Goal: Task Accomplishment & Management: Manage account settings

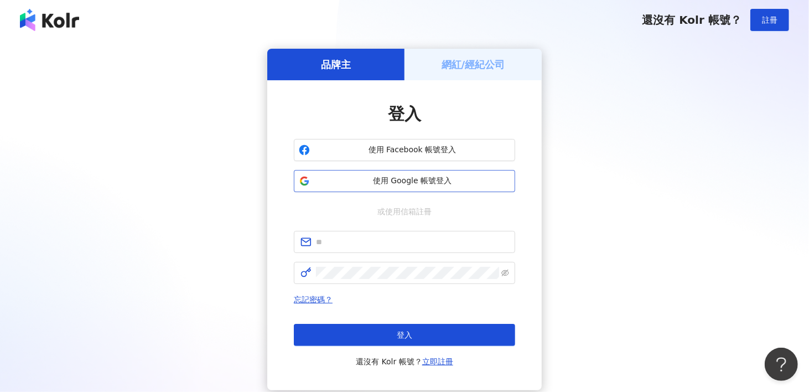
click at [388, 180] on span "使用 Google 帳號登入" at bounding box center [412, 180] width 196 height 11
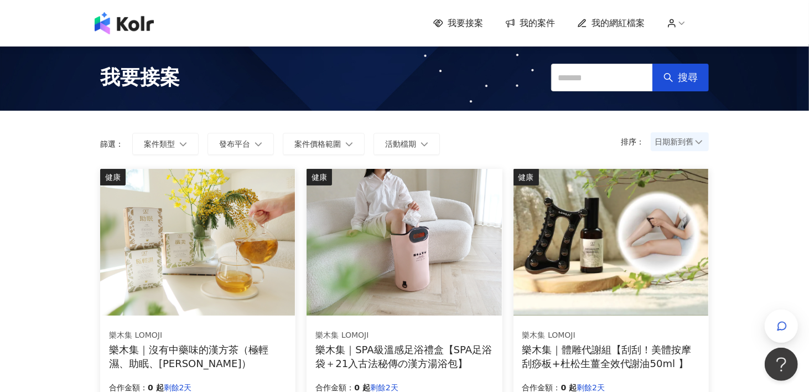
click at [545, 24] on span "我的案件" at bounding box center [536, 23] width 35 height 12
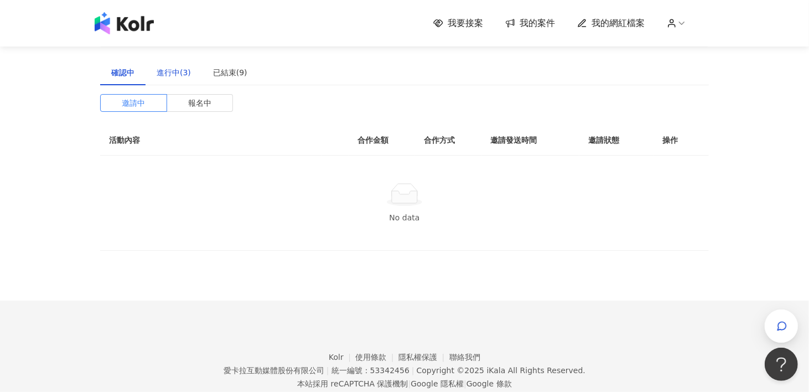
click at [171, 76] on div "進行中(3)" at bounding box center [174, 72] width 34 height 12
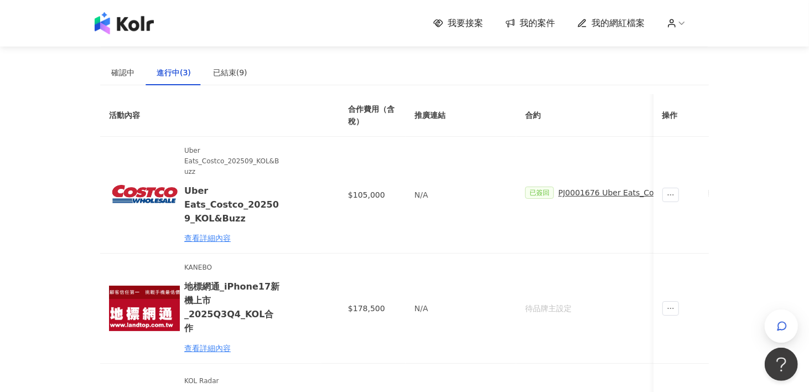
click at [673, 20] on circle at bounding box center [671, 20] width 3 height 3
click at [695, 40] on link "帳戶設定" at bounding box center [708, 43] width 31 height 9
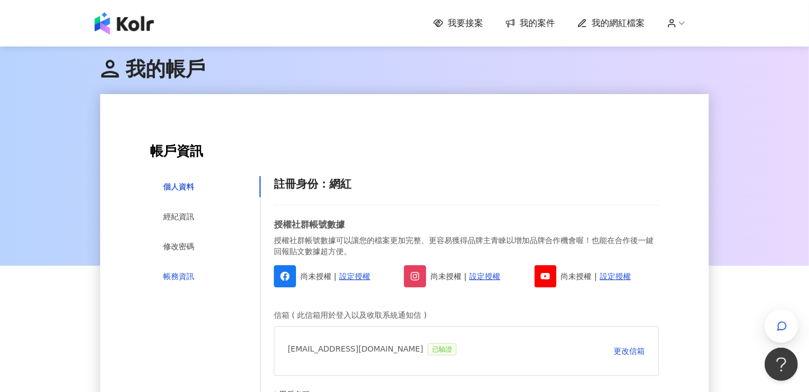
click at [166, 275] on div "帳務資訊" at bounding box center [178, 276] width 31 height 12
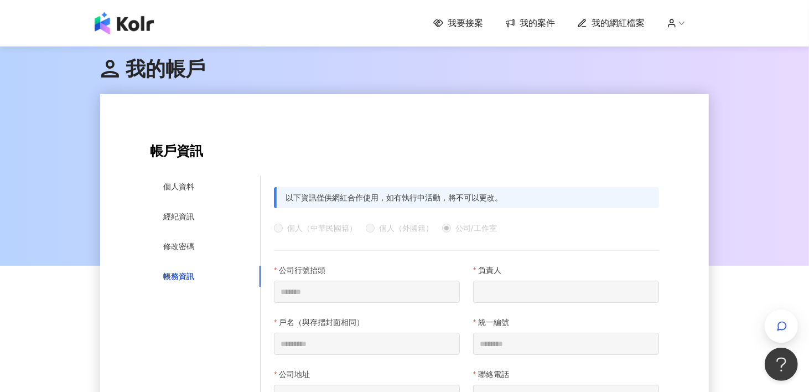
click at [530, 24] on span "我的案件" at bounding box center [536, 23] width 35 height 12
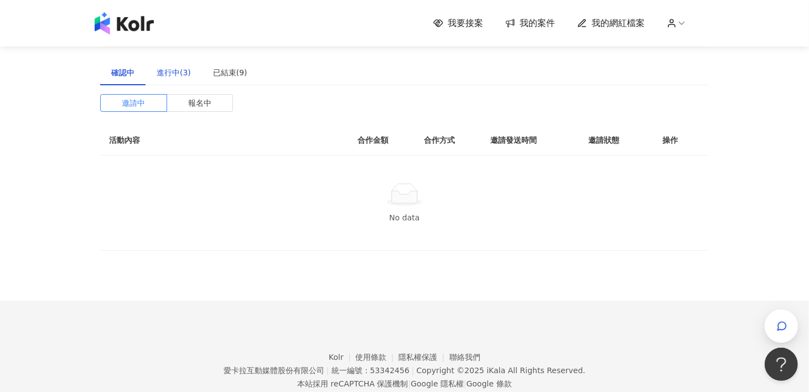
click at [176, 70] on div "進行中(3)" at bounding box center [174, 72] width 34 height 12
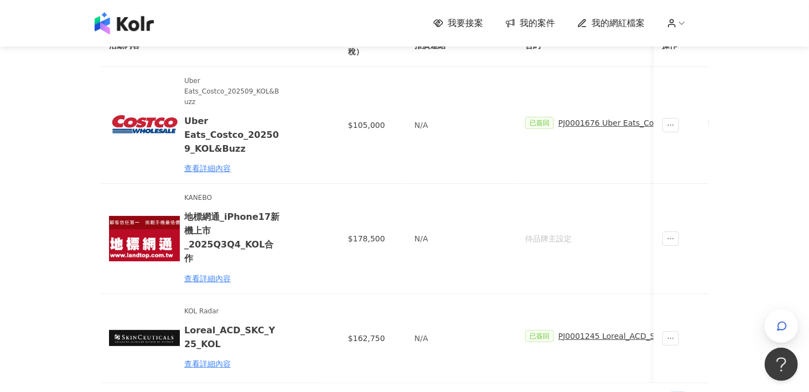
scroll to position [111, 0]
